Goal: Information Seeking & Learning: Learn about a topic

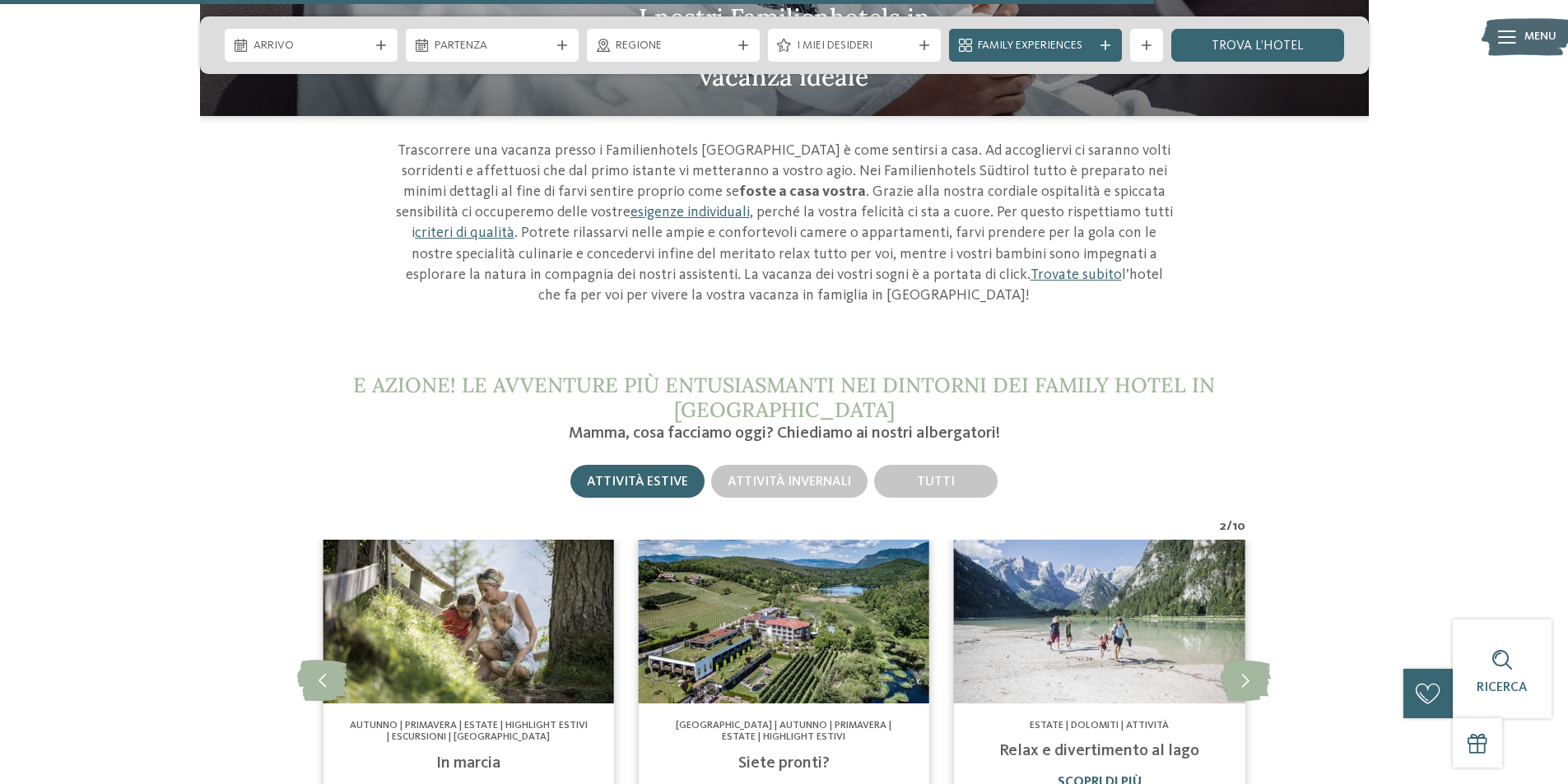
scroll to position [5840, 0]
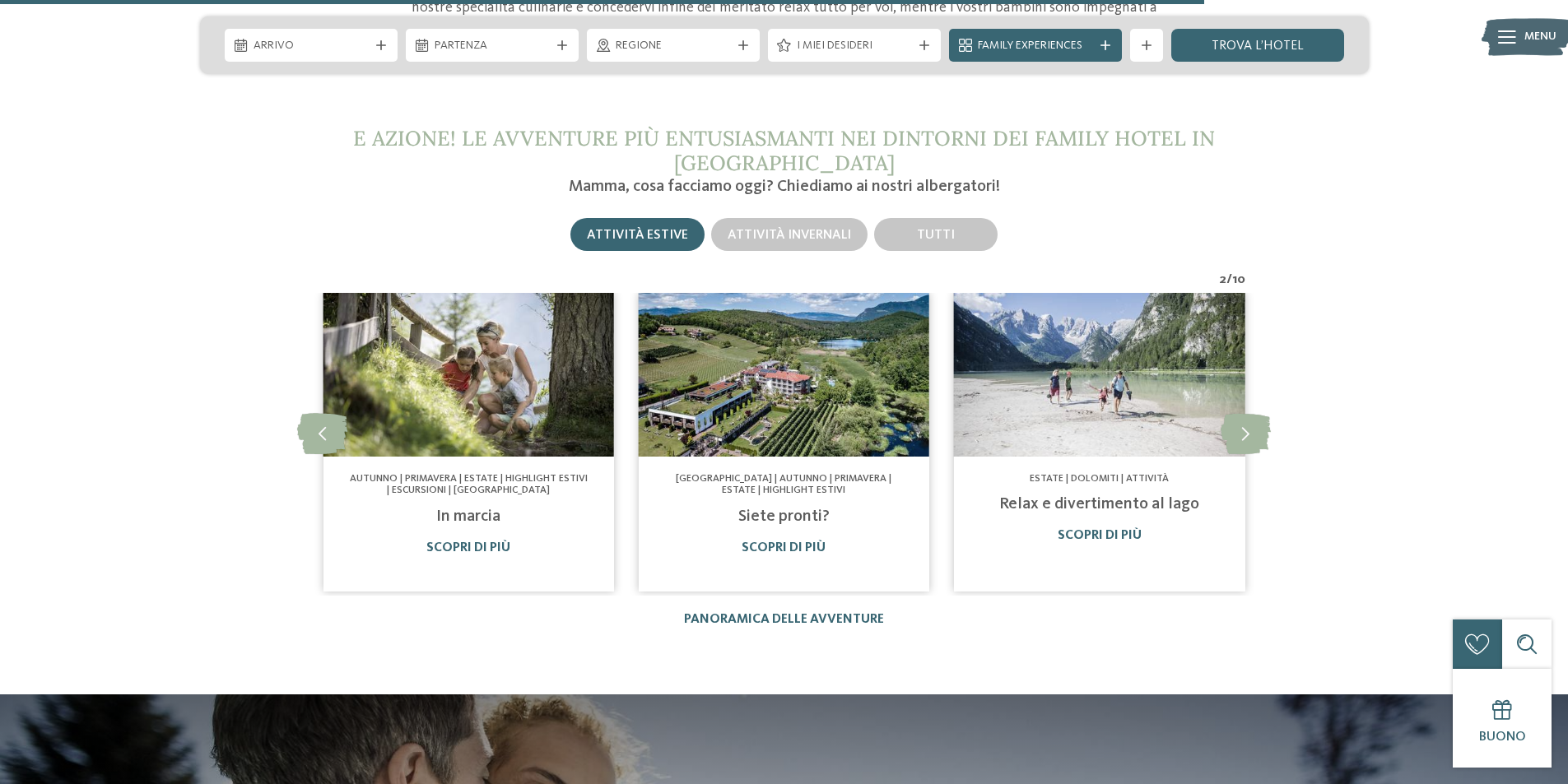
click at [1083, 353] on img at bounding box center [1099, 374] width 291 height 164
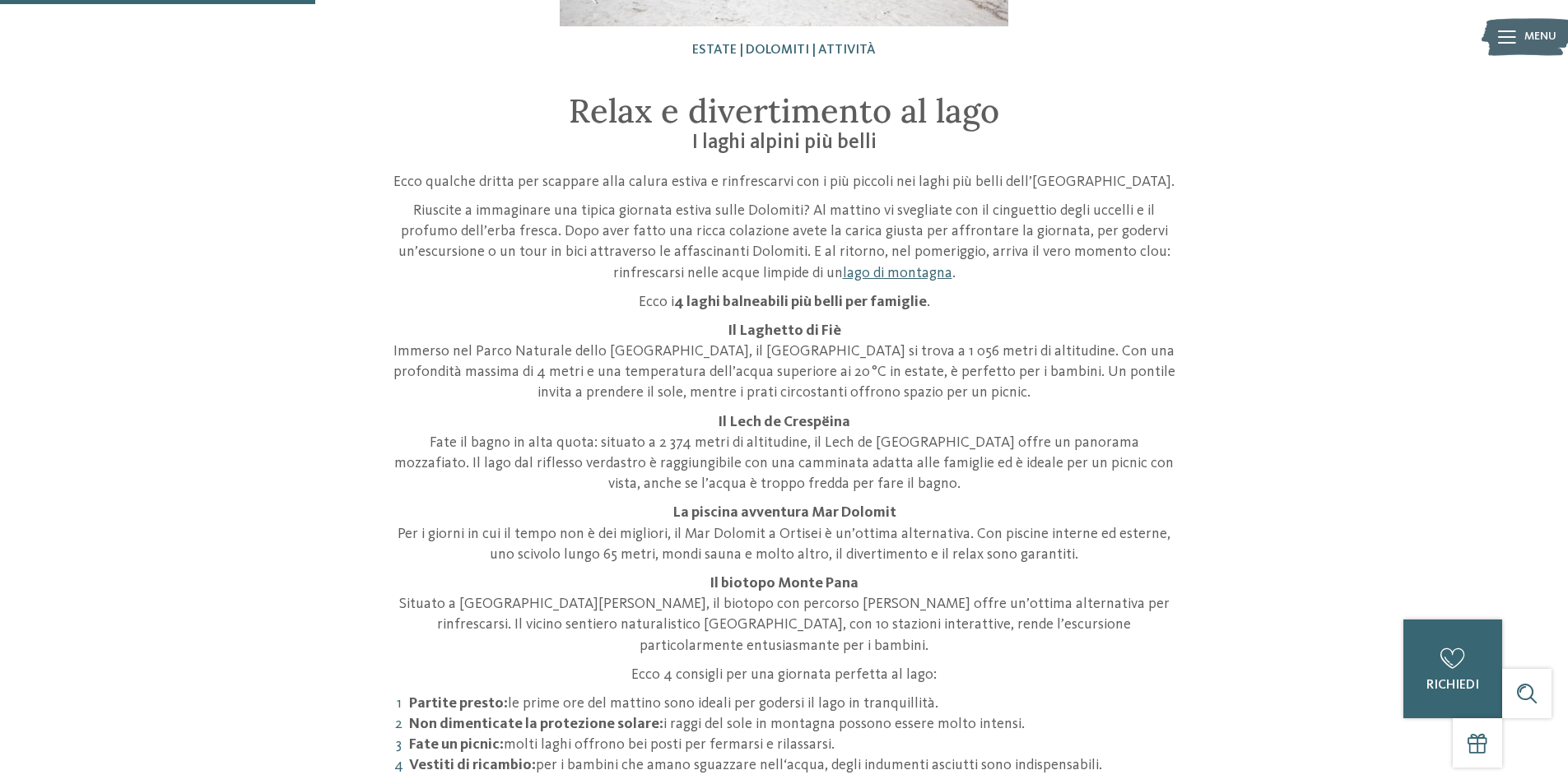
scroll to position [411, 0]
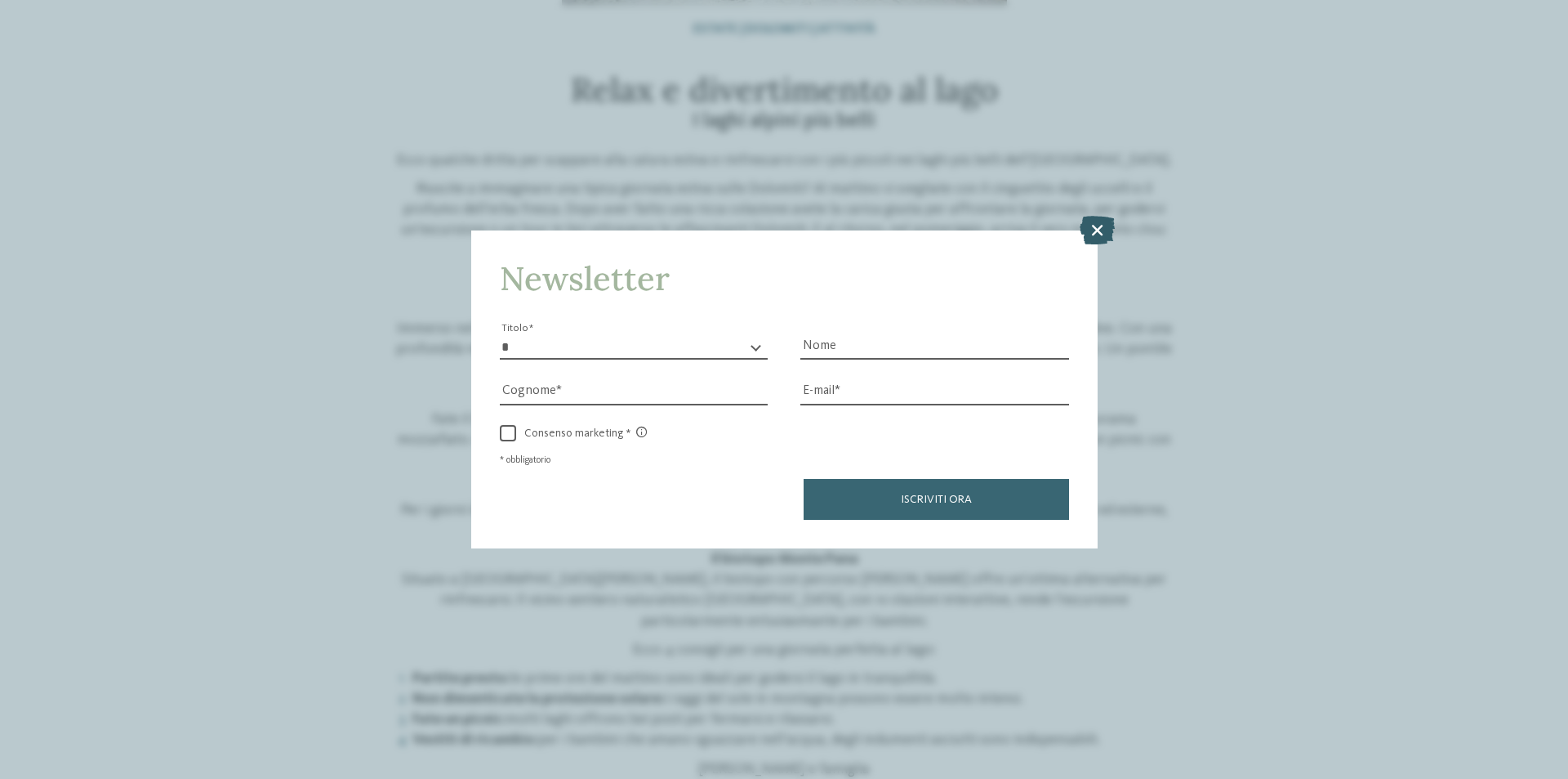
click at [1094, 236] on icon at bounding box center [1098, 229] width 35 height 29
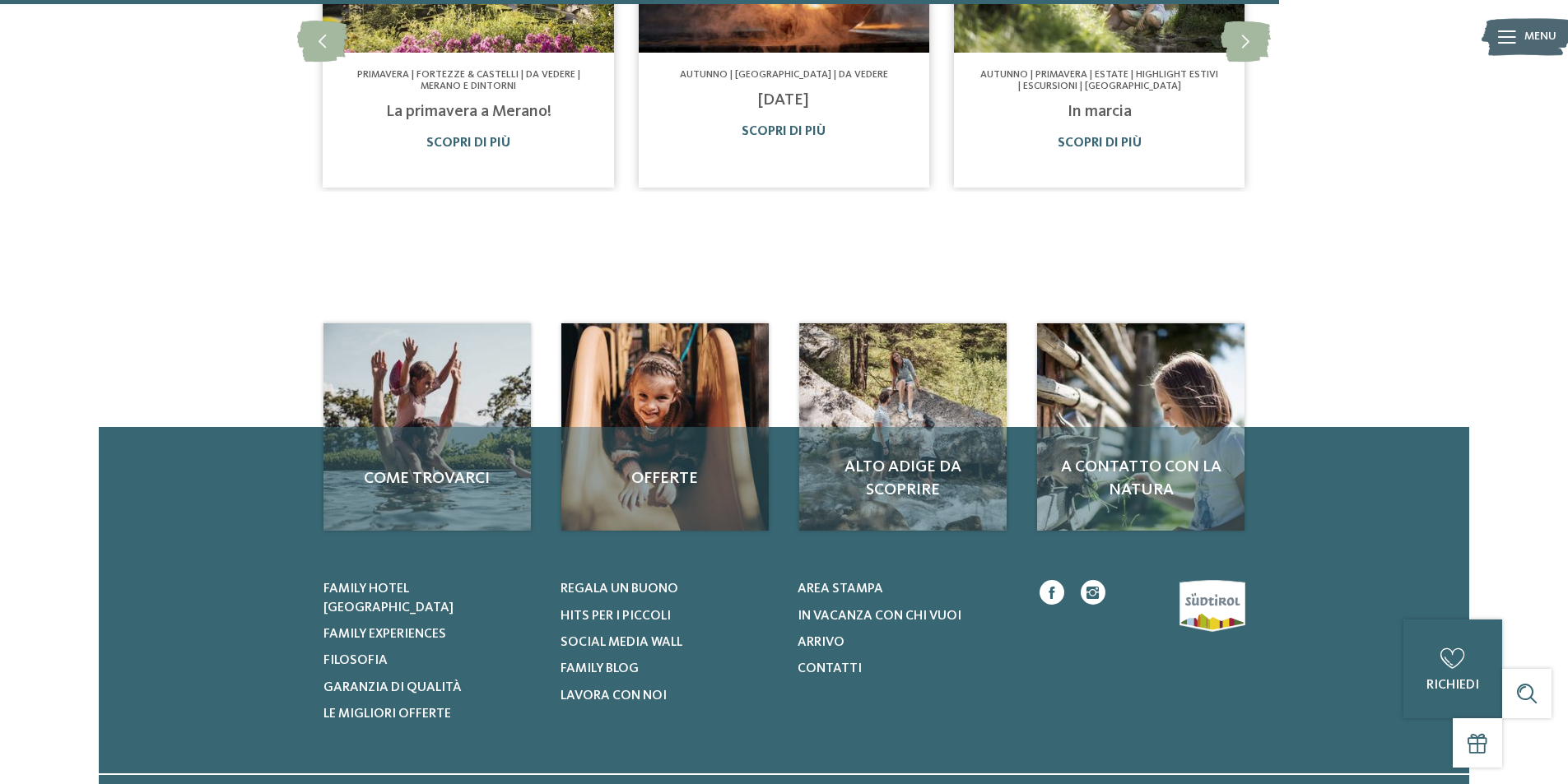
scroll to position [1563, 0]
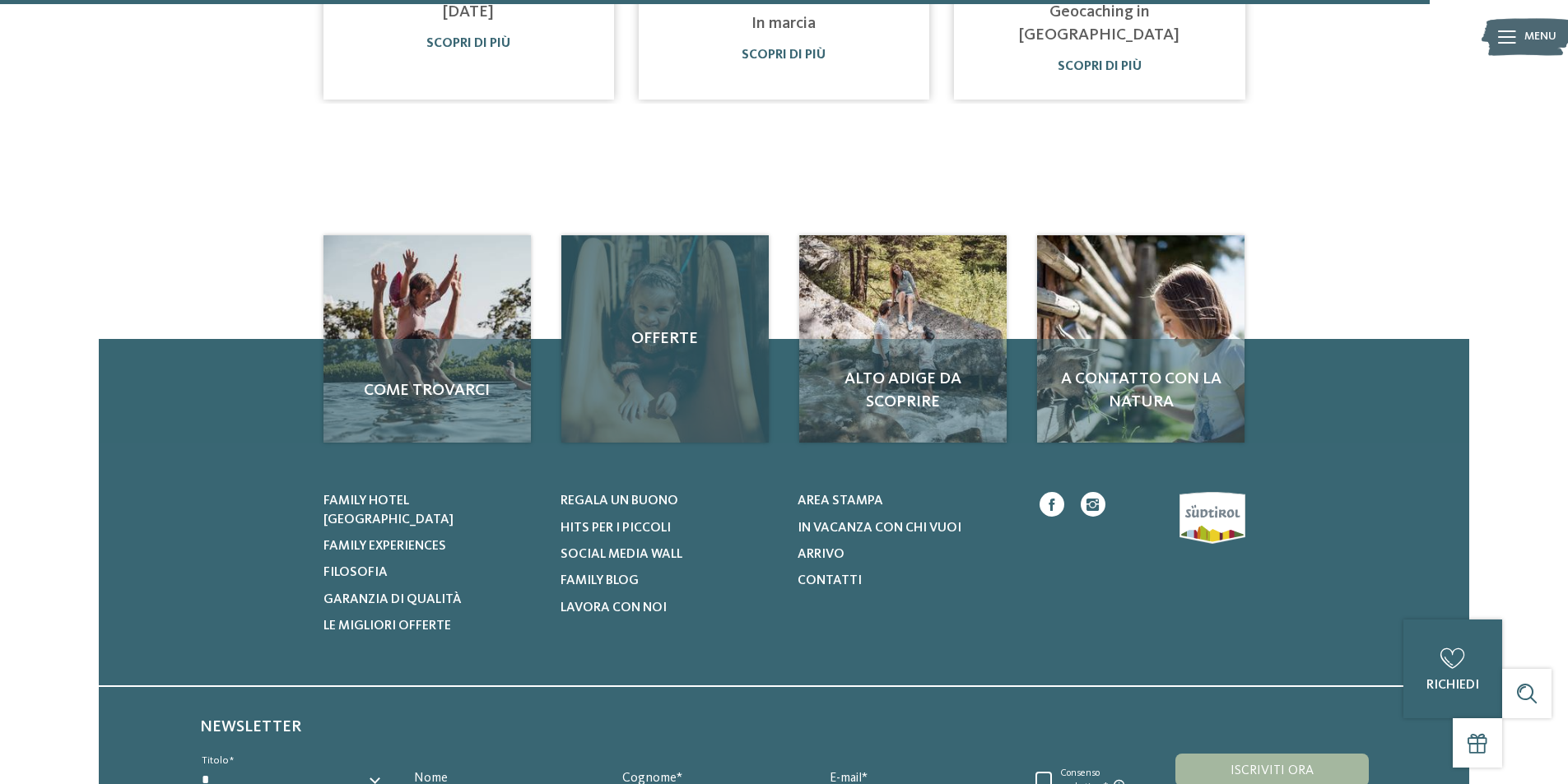
click at [642, 334] on div "Offerte" at bounding box center [664, 338] width 207 height 207
